Goal: Navigation & Orientation: Find specific page/section

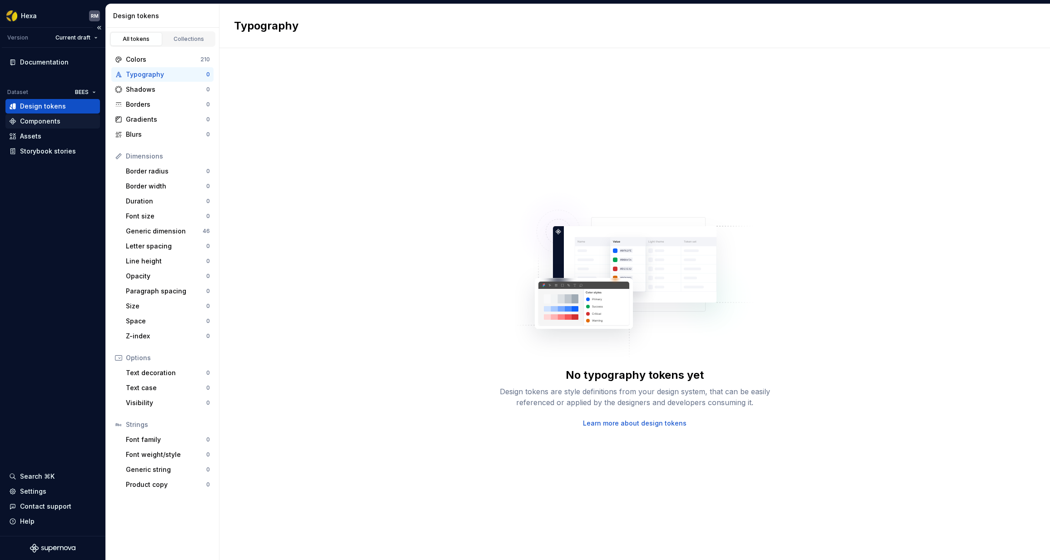
click at [53, 121] on div "Components" at bounding box center [40, 121] width 40 height 9
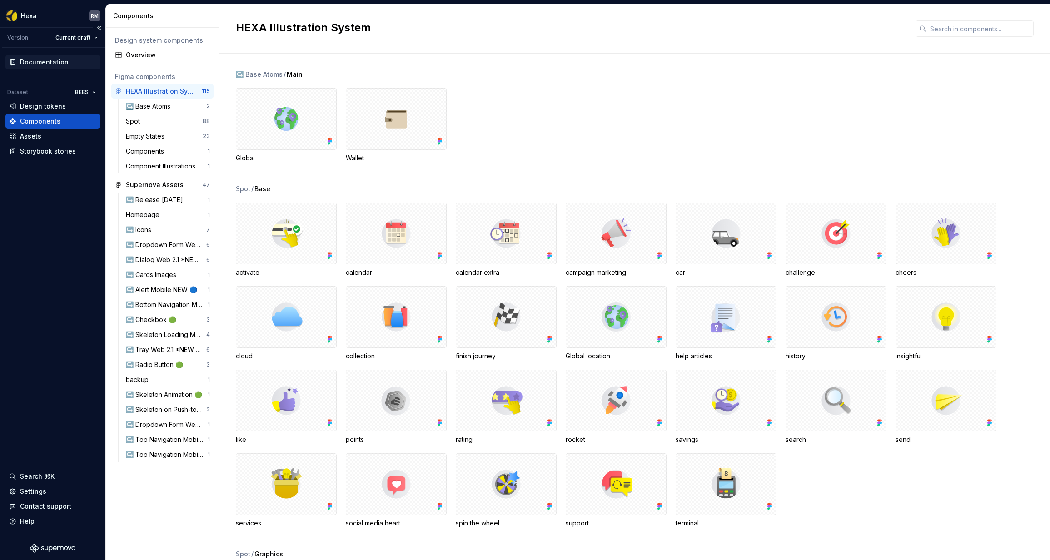
click at [64, 64] on div "Documentation" at bounding box center [44, 62] width 49 height 9
